Goal: Obtain resource: Download file/media

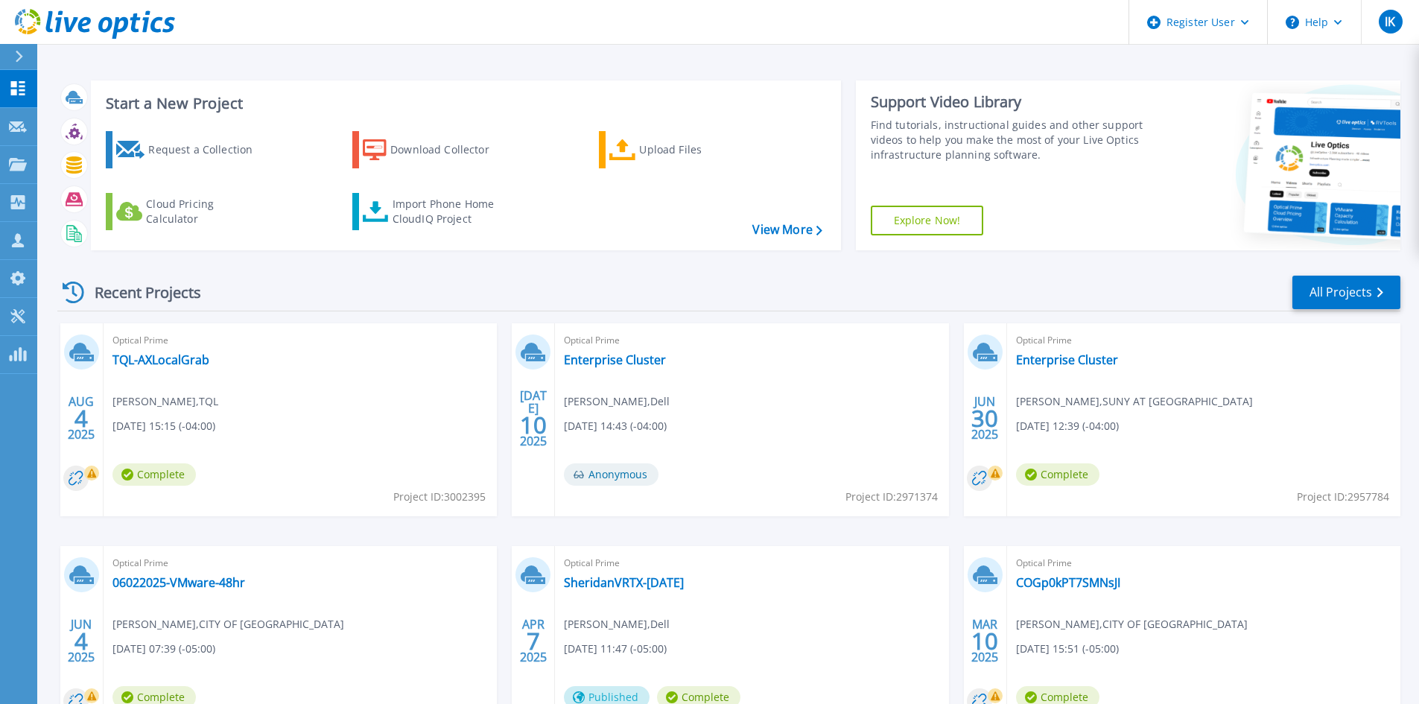
click at [10, 51] on button at bounding box center [18, 57] width 37 height 26
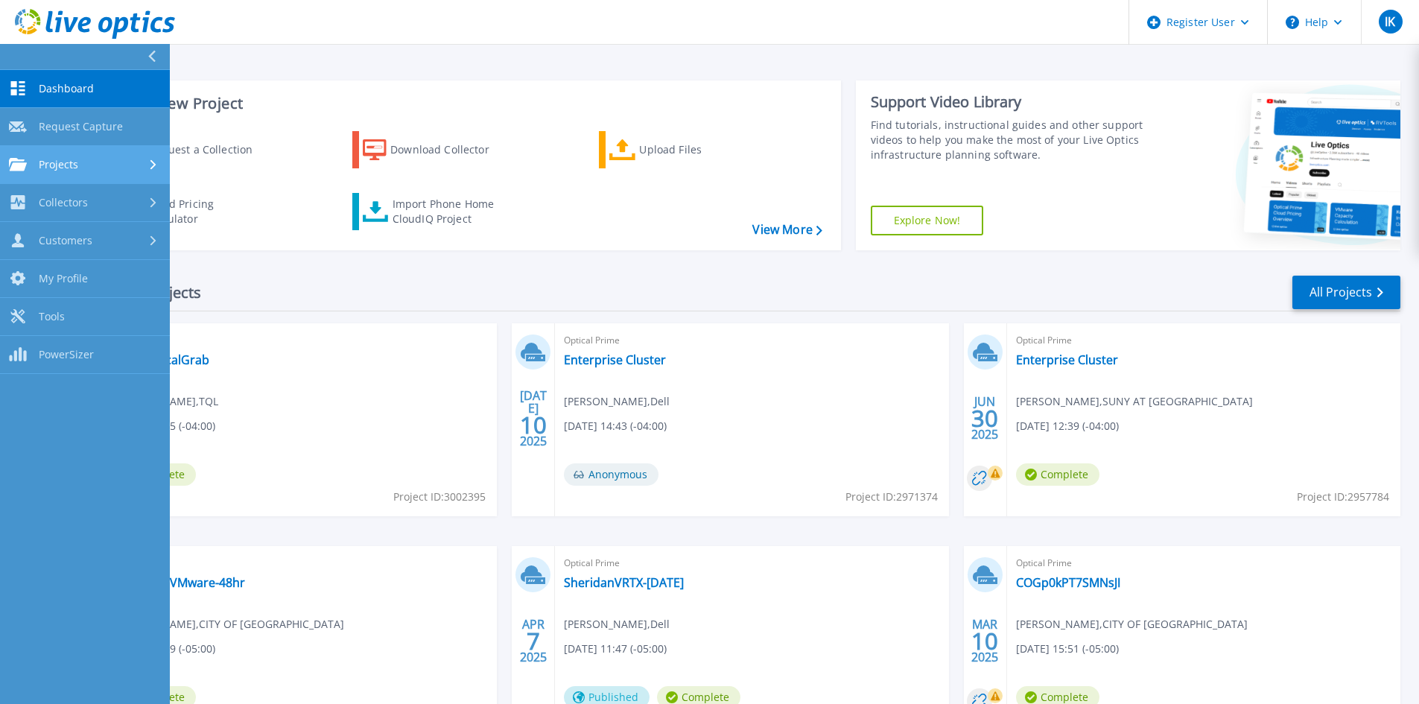
click at [89, 161] on div "Projects" at bounding box center [85, 164] width 152 height 13
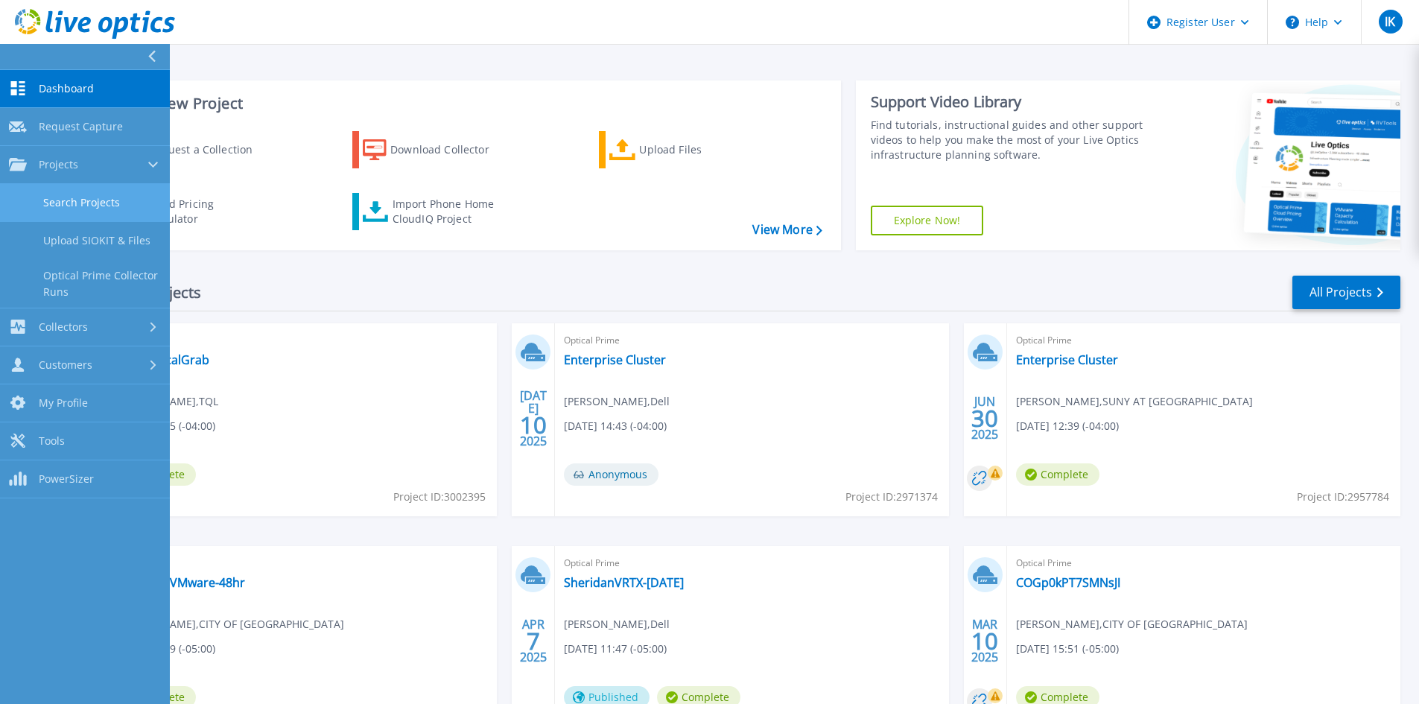
click at [83, 196] on link "Search Projects" at bounding box center [85, 203] width 170 height 38
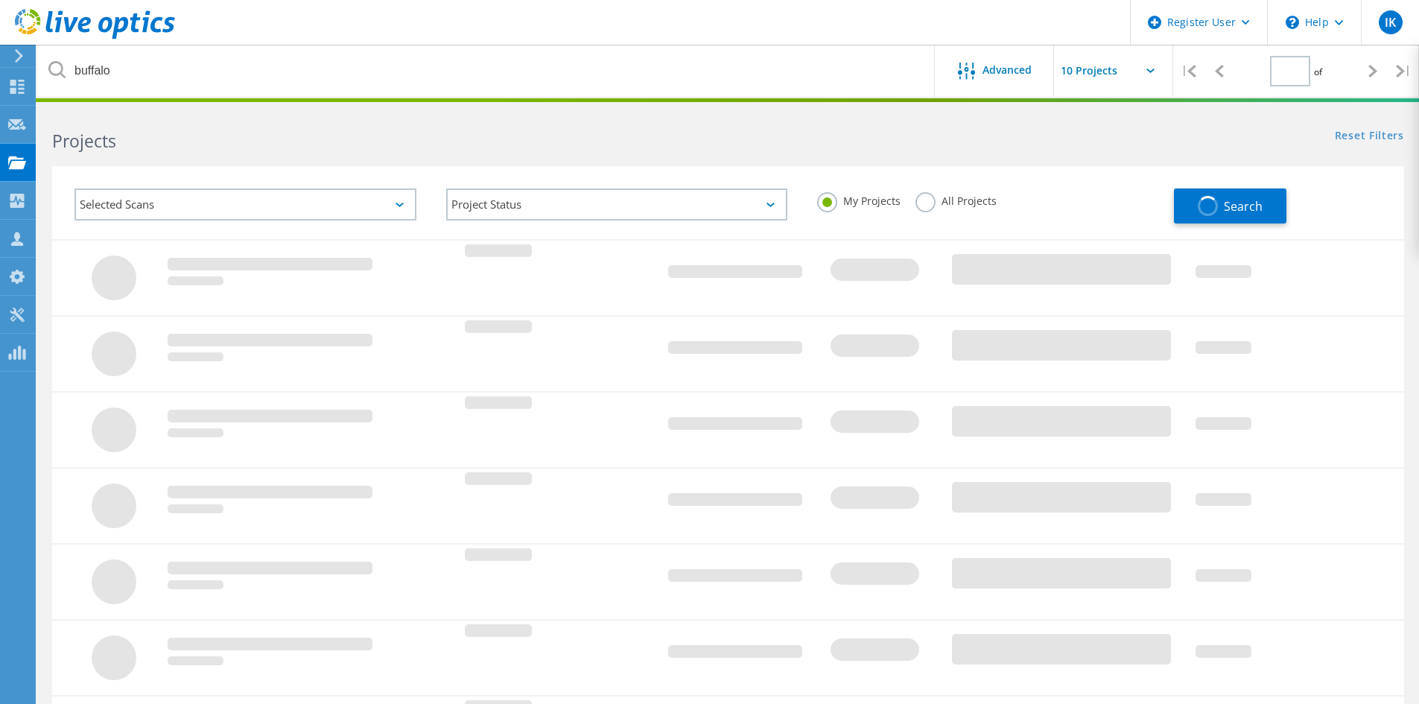
type input "1"
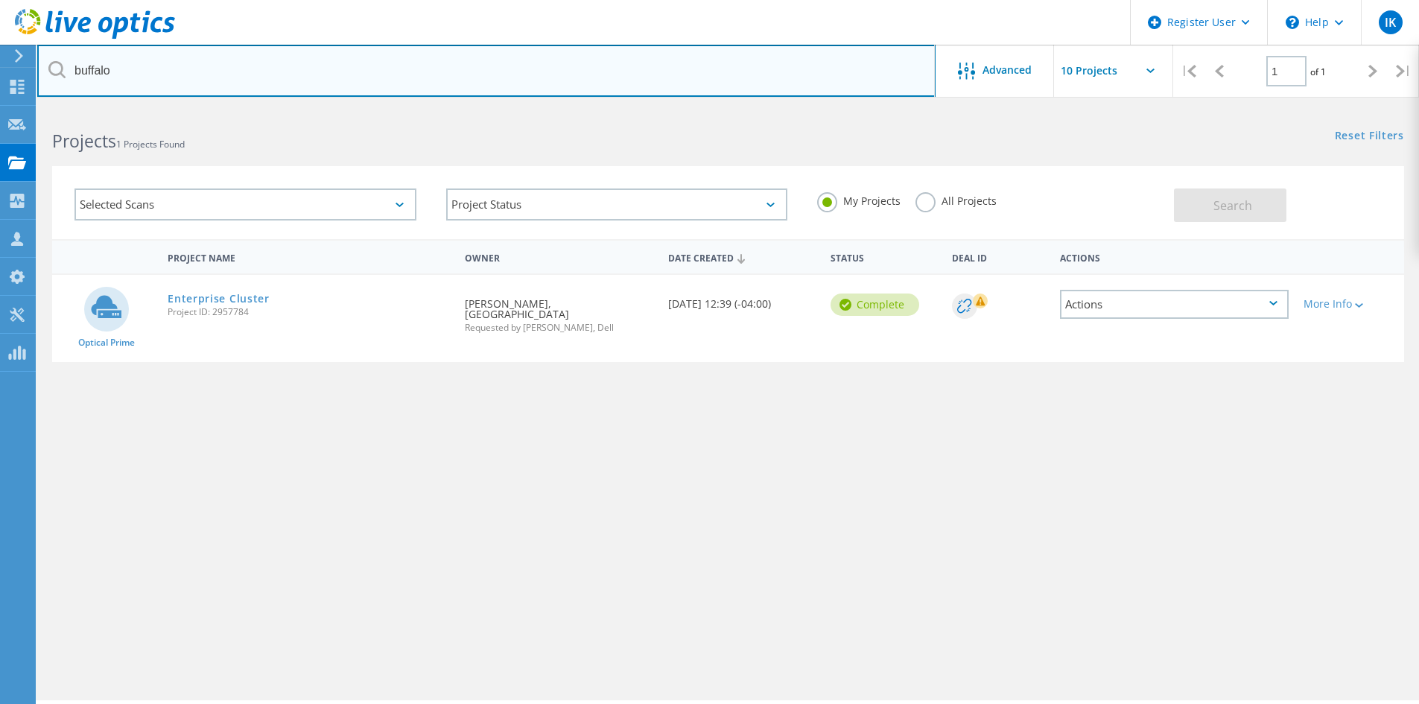
click at [222, 67] on input "buffalo" at bounding box center [486, 71] width 899 height 52
drag, startPoint x: 222, startPoint y: 67, endPoint x: -62, endPoint y: 66, distance: 283.9
click at [0, 66] on html "Register User \n Help Explore Helpful Articles Contact Support IK Dell User Ila…" at bounding box center [709, 372] width 1419 height 745
type input "carmax"
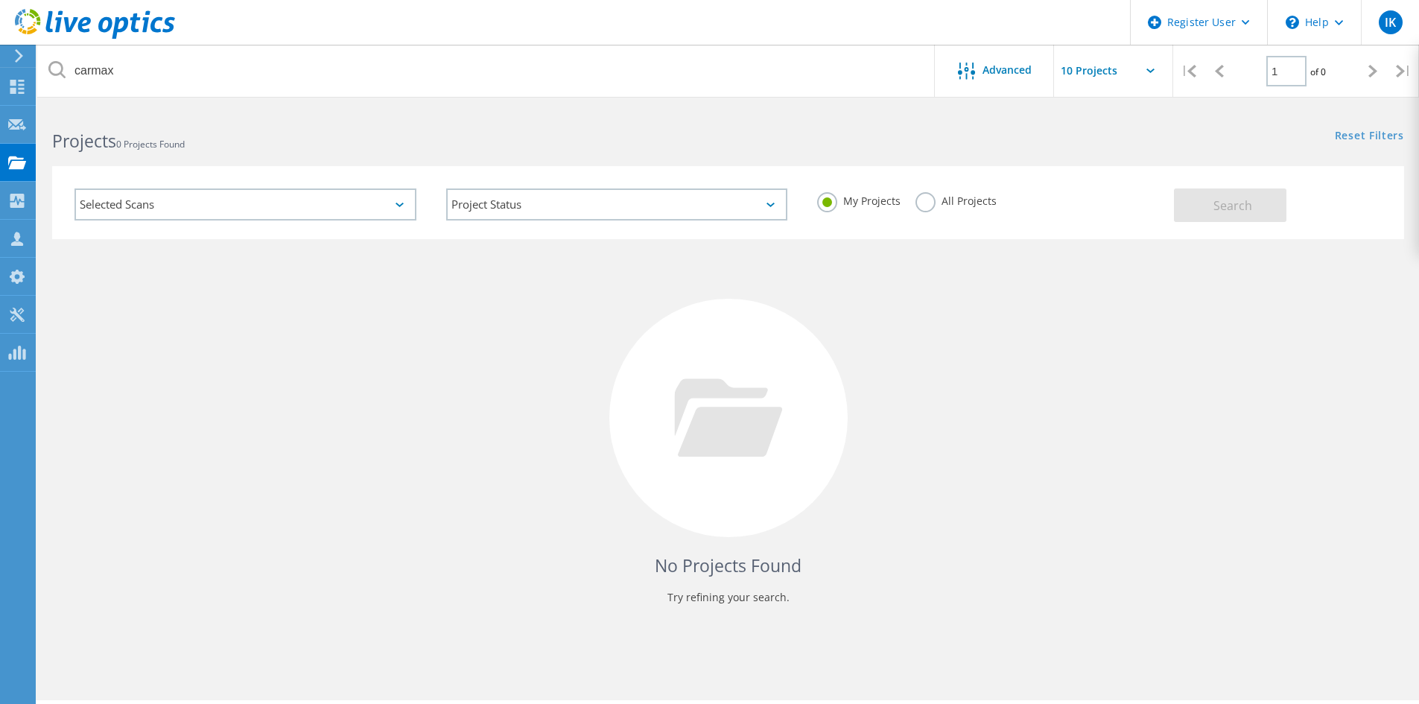
click at [922, 203] on label "All Projects" at bounding box center [956, 199] width 81 height 14
click at [0, 0] on input "All Projects" at bounding box center [0, 0] width 0 height 0
click at [1268, 206] on button "Search" at bounding box center [1230, 206] width 113 height 34
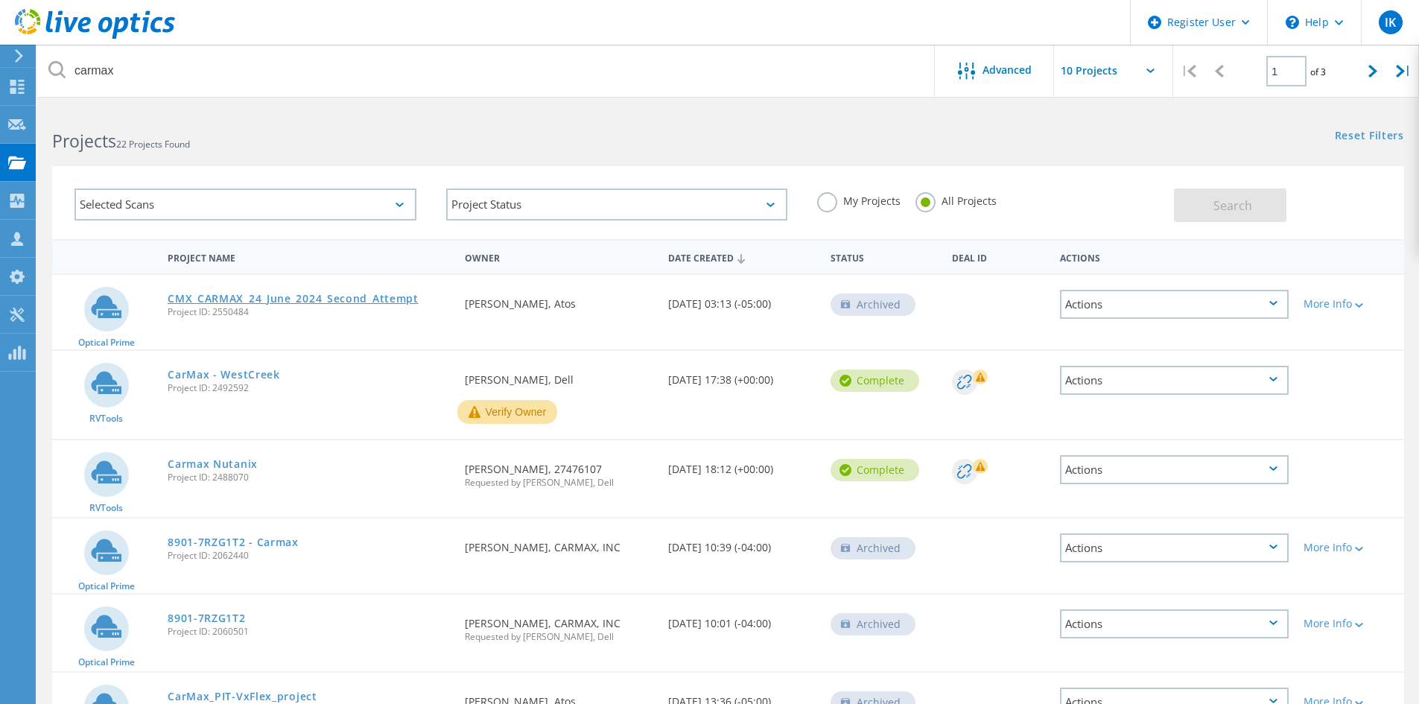
click at [368, 294] on link "CMX_CARMAX_24_June_2024_Second_Attempt" at bounding box center [293, 299] width 251 height 10
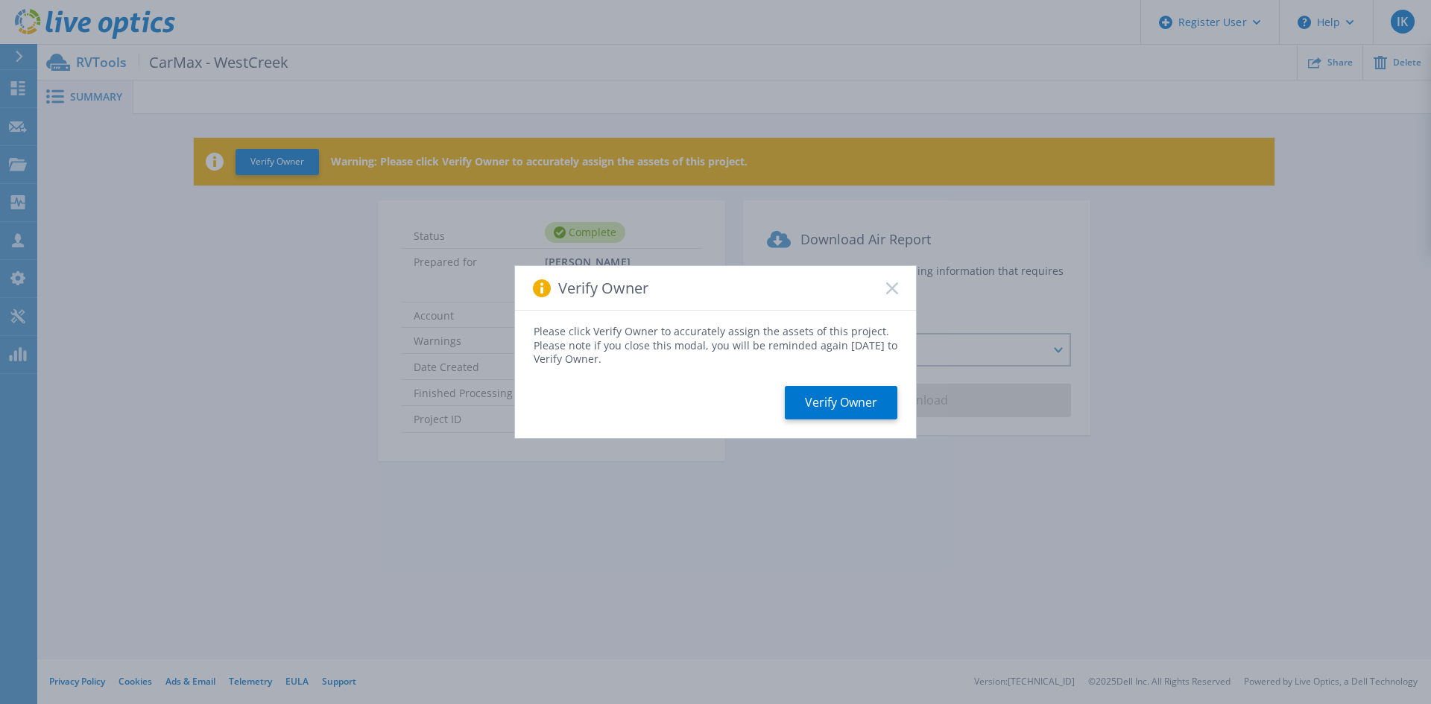
click at [888, 285] on rect at bounding box center [891, 288] width 13 height 13
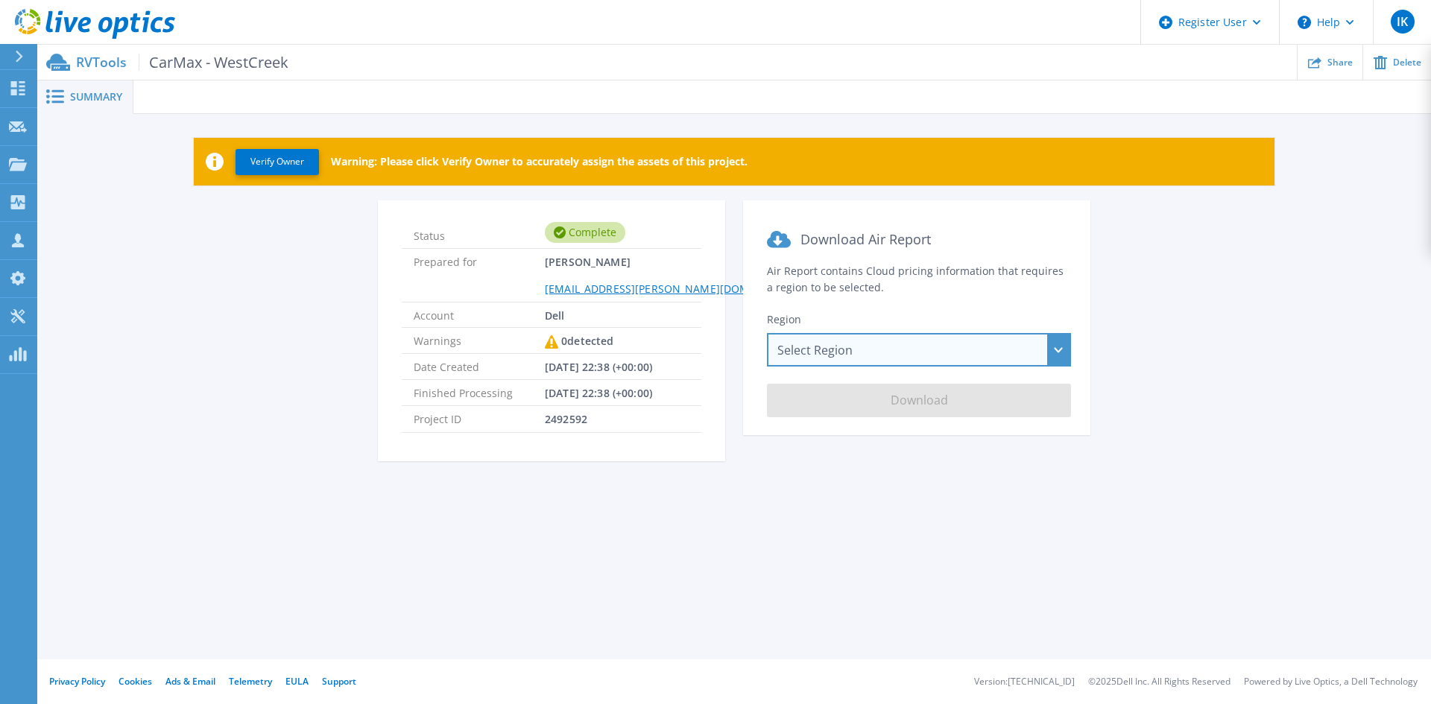
click at [1054, 352] on div "Select Region Asia Pacific (Hong Kong) Asia Pacific (Mumbai) Asia Pacific (Seou…" at bounding box center [919, 350] width 304 height 34
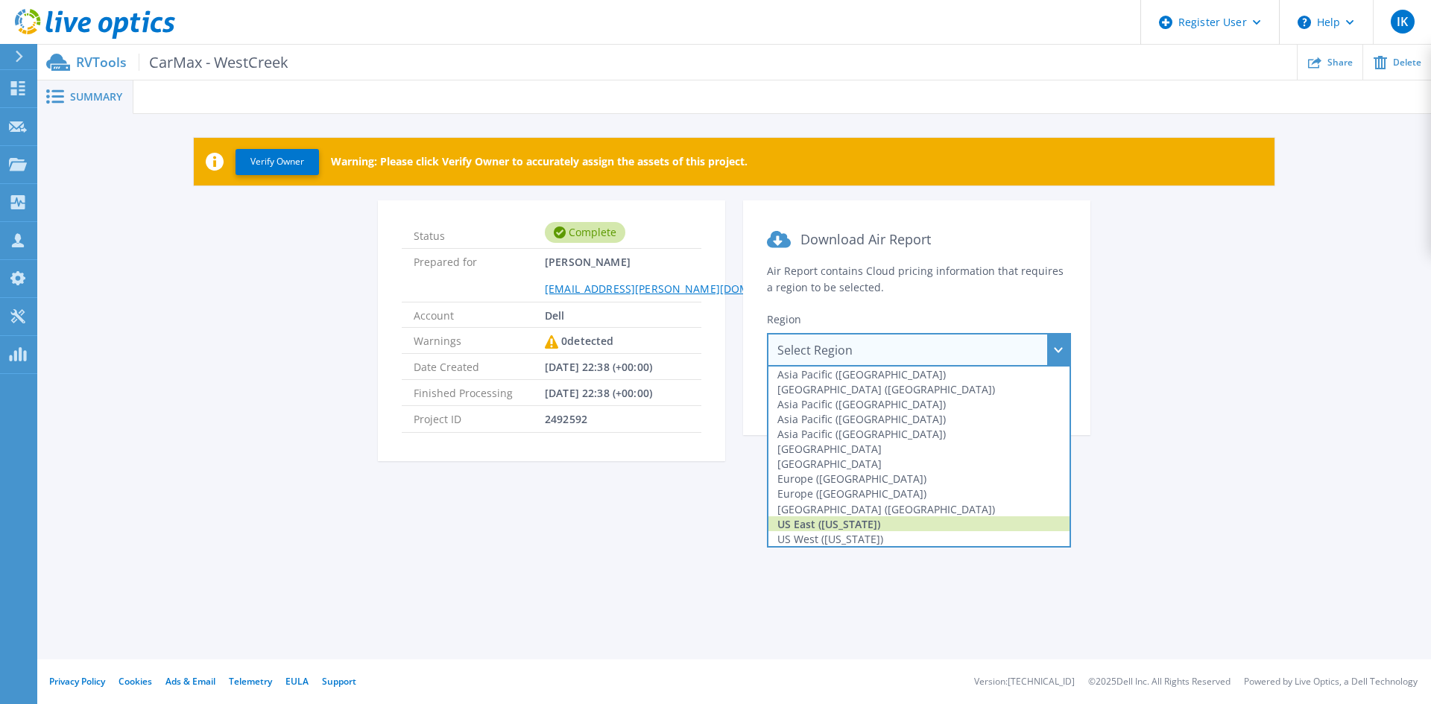
click at [884, 522] on div "US East ([US_STATE])" at bounding box center [918, 523] width 301 height 15
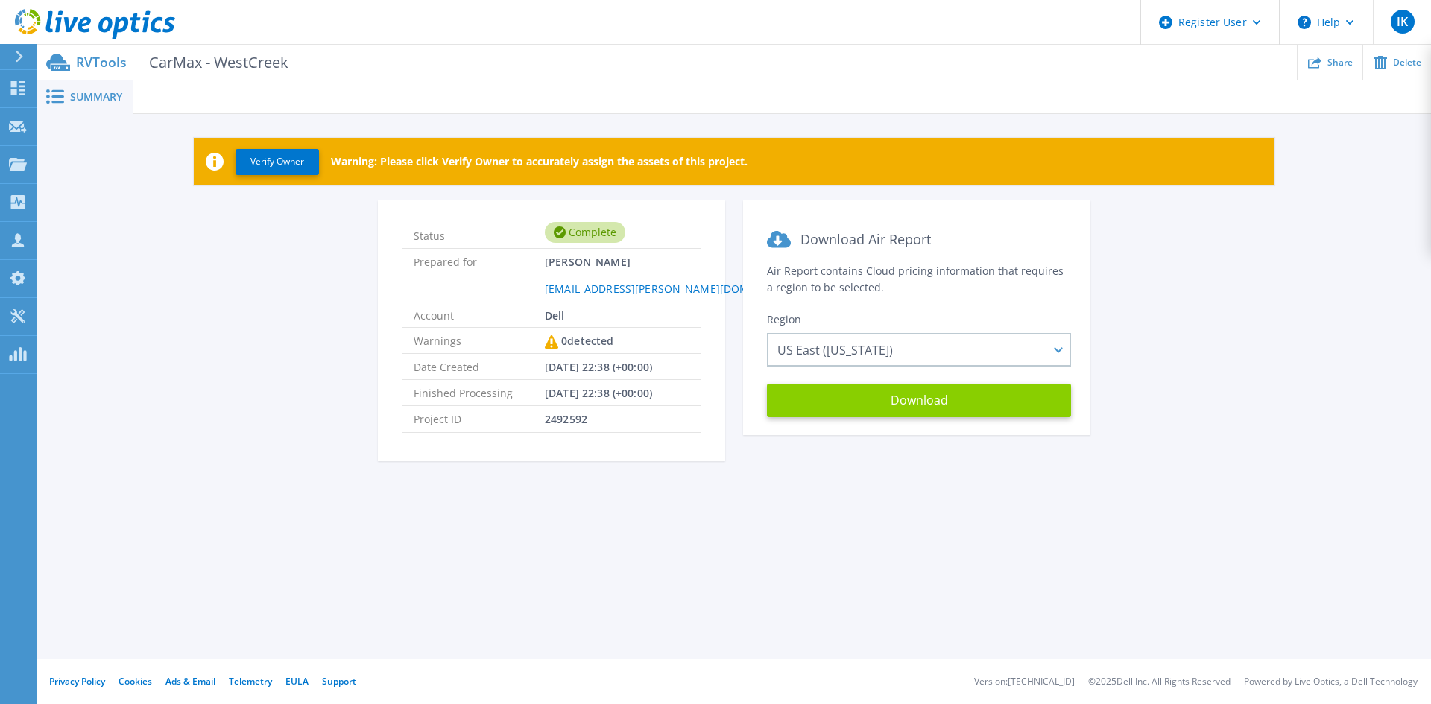
click at [944, 400] on button "Download" at bounding box center [919, 401] width 304 height 34
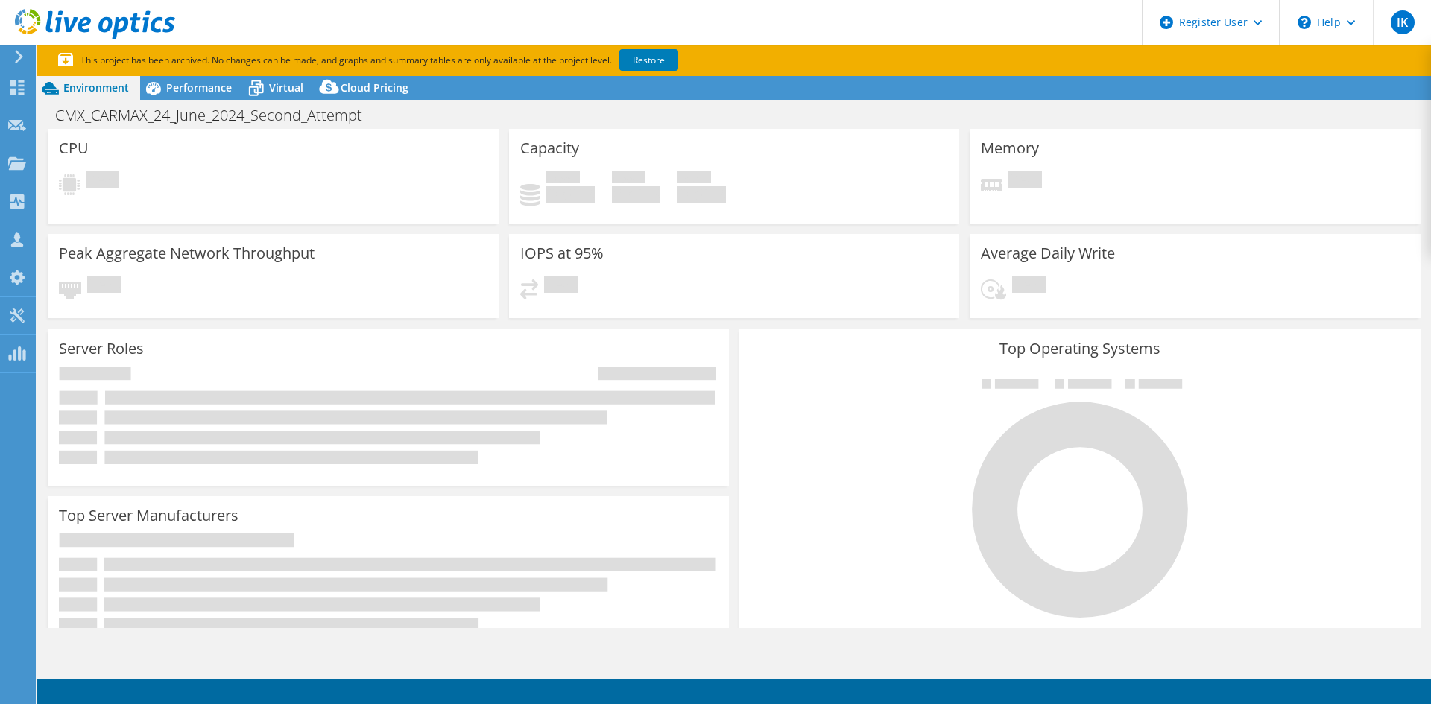
select select "USD"
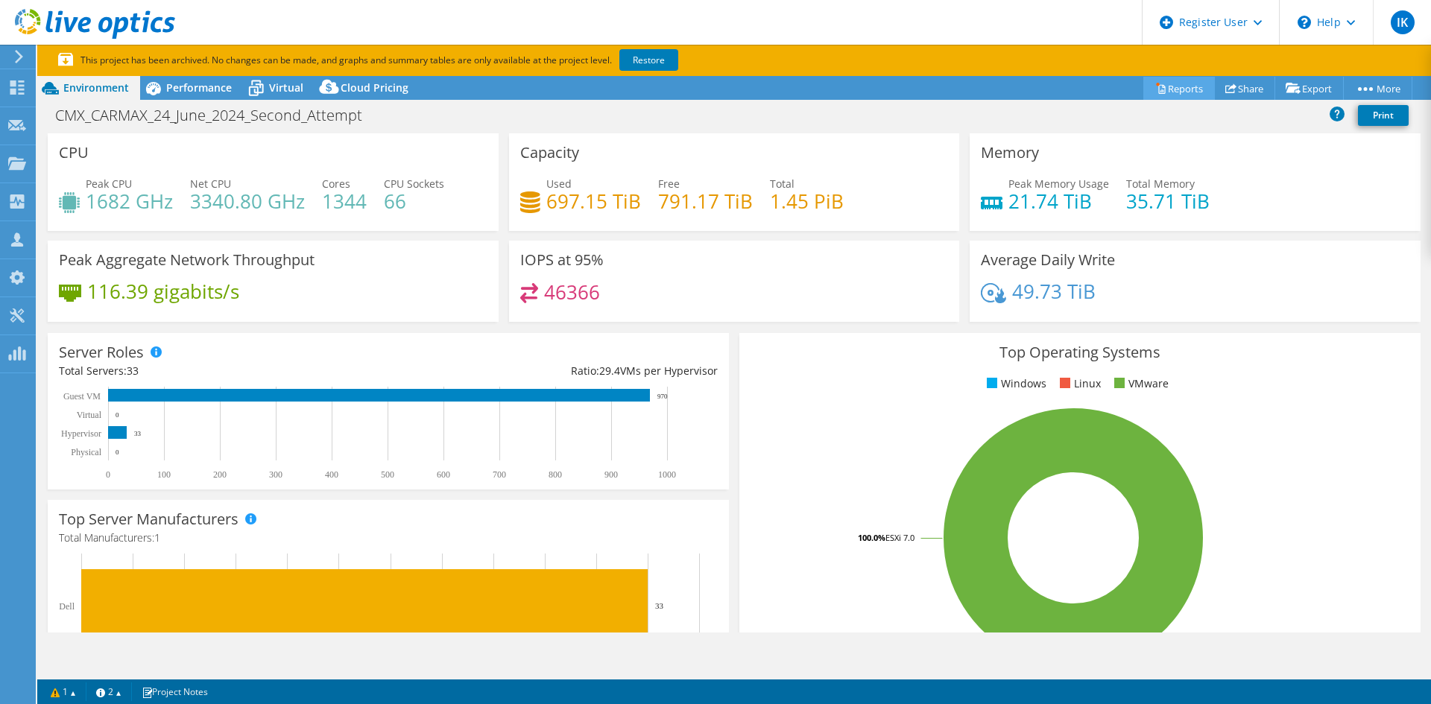
click at [1181, 86] on link "Reports" at bounding box center [1179, 88] width 72 height 23
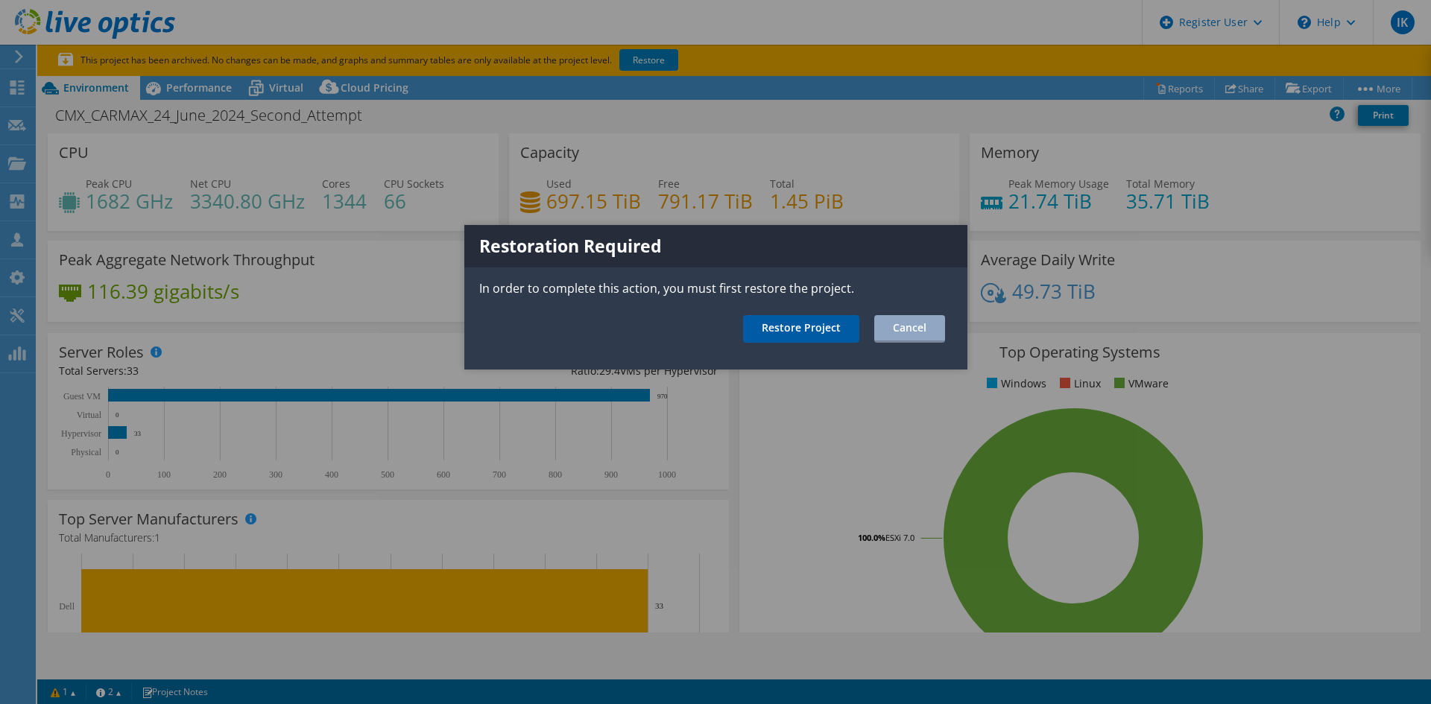
click at [814, 323] on link "Restore Project" at bounding box center [801, 329] width 116 height 28
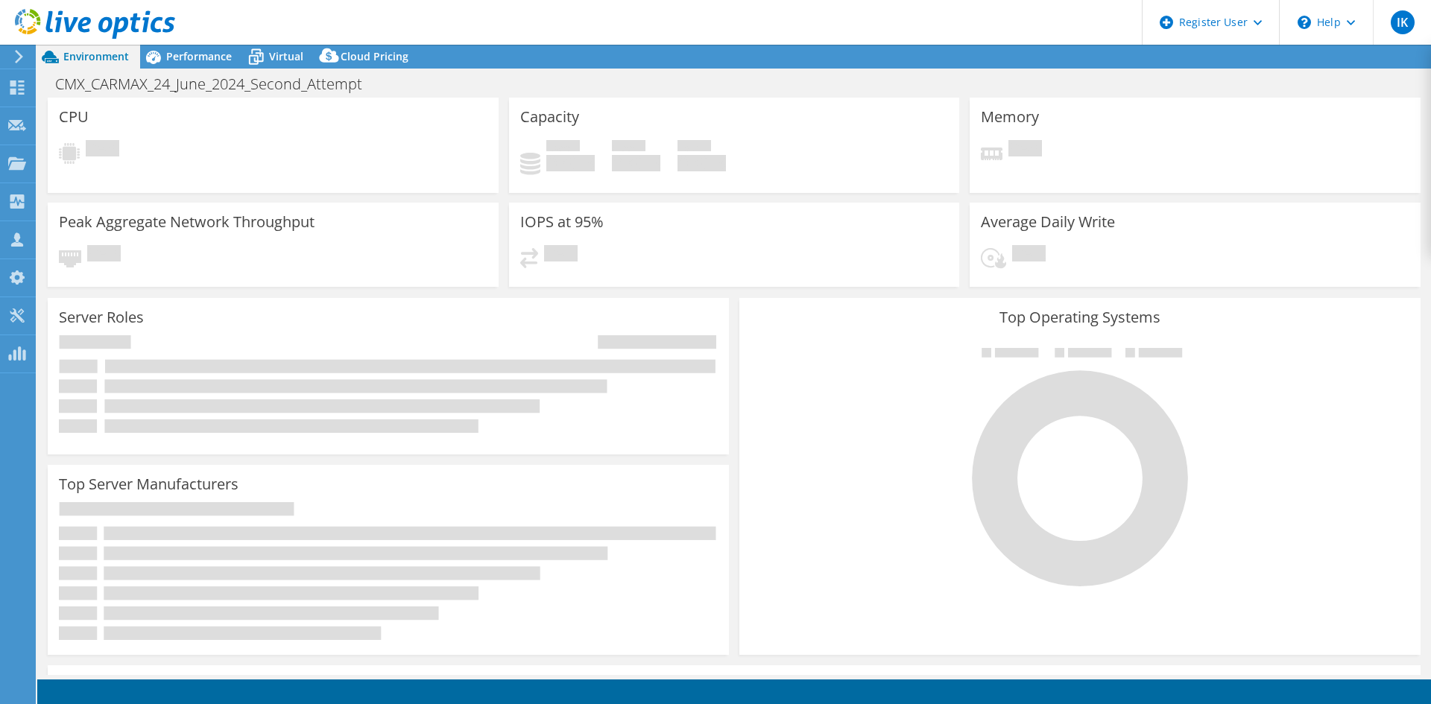
select select "USD"
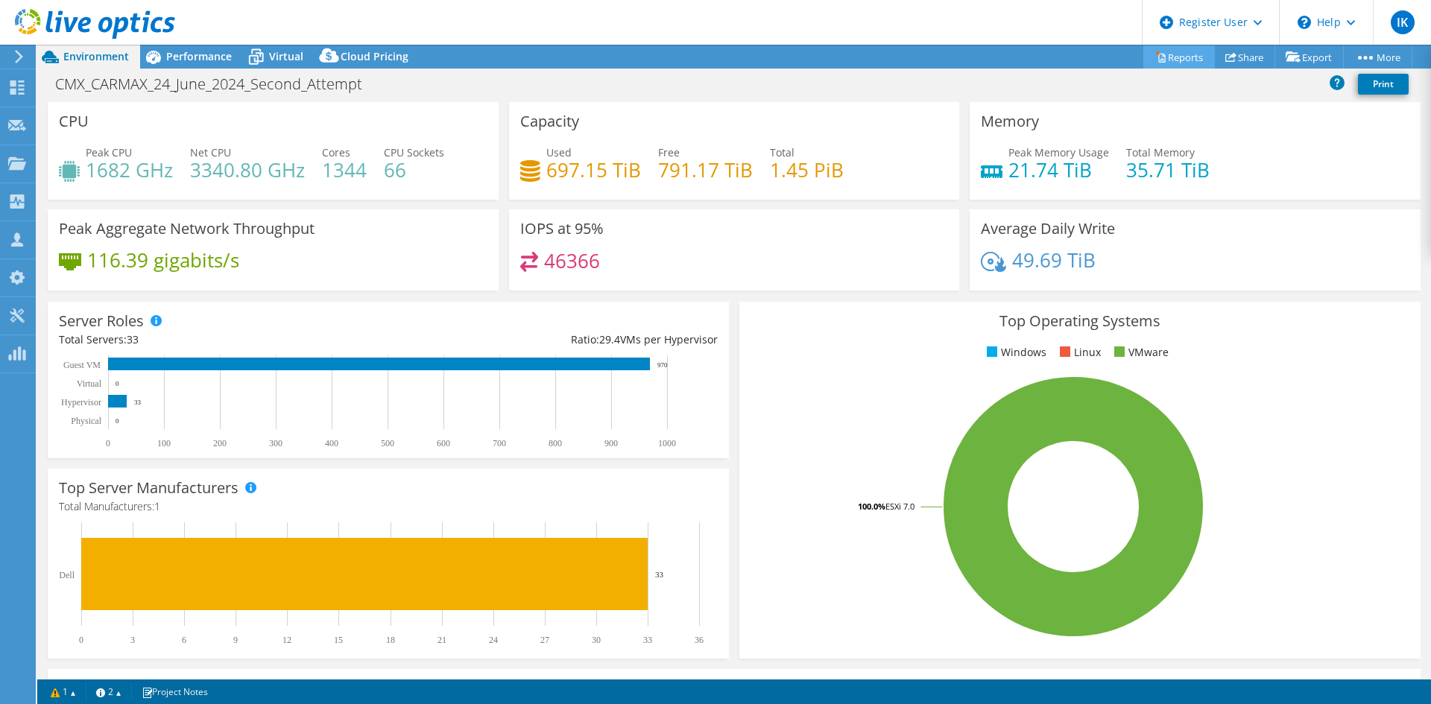
click at [1161, 54] on link "Reports" at bounding box center [1179, 56] width 72 height 23
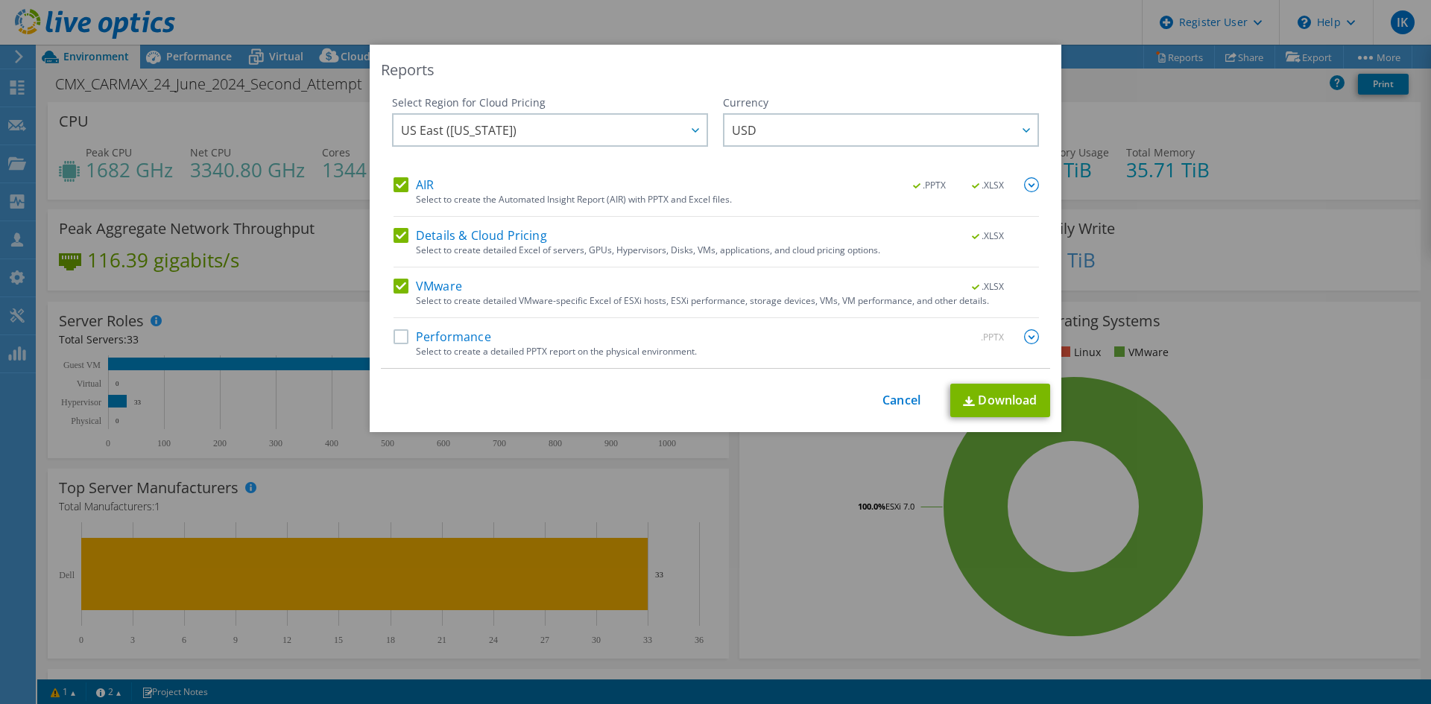
click at [394, 335] on label "Performance" at bounding box center [442, 336] width 98 height 15
click at [0, 0] on input "Performance" at bounding box center [0, 0] width 0 height 0
click at [1006, 399] on link "Download" at bounding box center [1000, 401] width 100 height 34
click at [1016, 29] on div "Reports Select Region for Cloud Pricing Asia Pacific ([GEOGRAPHIC_DATA]) [GEOGR…" at bounding box center [715, 352] width 1431 height 704
